Goal: Information Seeking & Learning: Learn about a topic

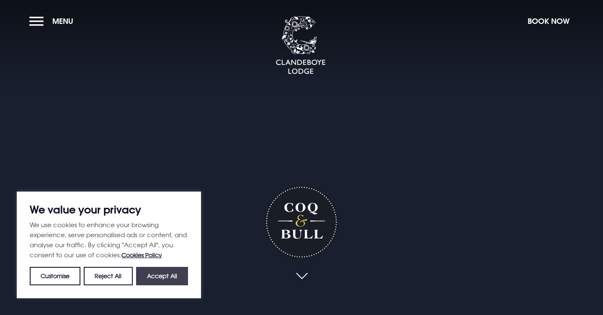
click at [159, 276] on button "Accept All" at bounding box center [162, 276] width 52 height 18
checkbox input "true"
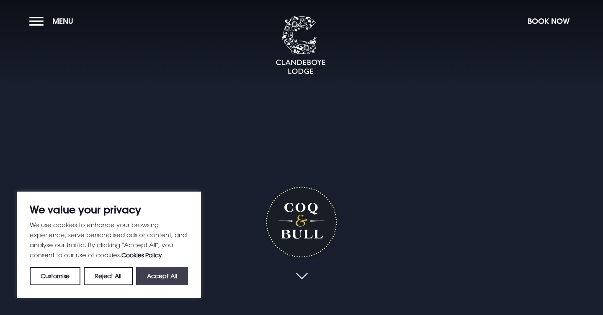
checkbox input "true"
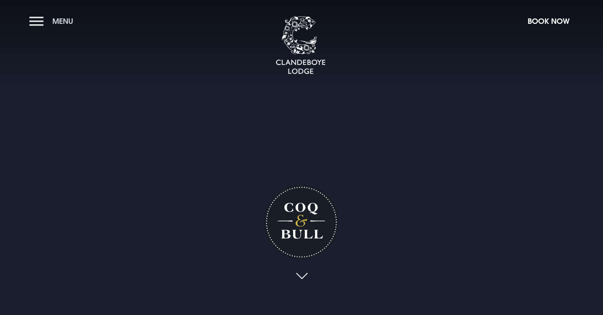
click at [51, 23] on button "Menu" at bounding box center [53, 21] width 48 height 18
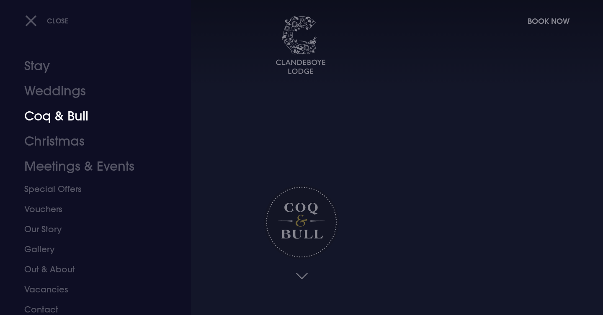
click at [39, 118] on link "Coq & Bull" at bounding box center [90, 116] width 132 height 25
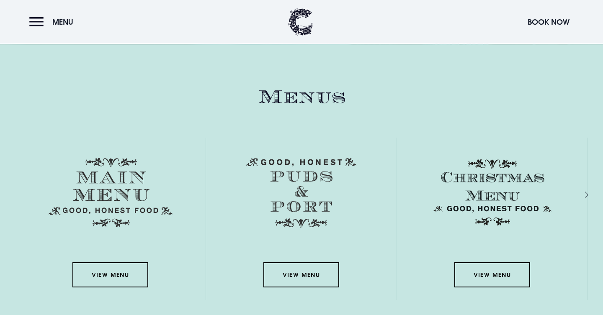
scroll to position [1229, 0]
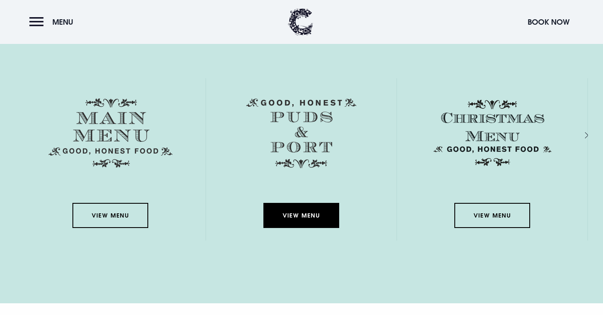
click at [312, 220] on link "View Menu" at bounding box center [300, 215] width 75 height 25
